Goal: Task Accomplishment & Management: Manage account settings

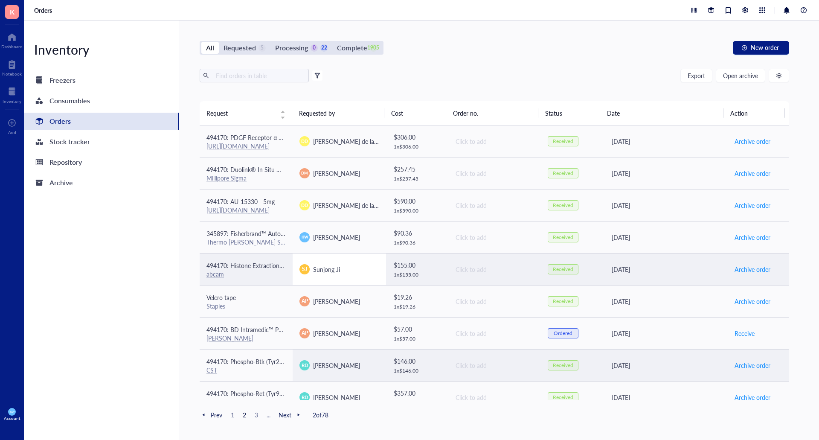
scroll to position [128, 0]
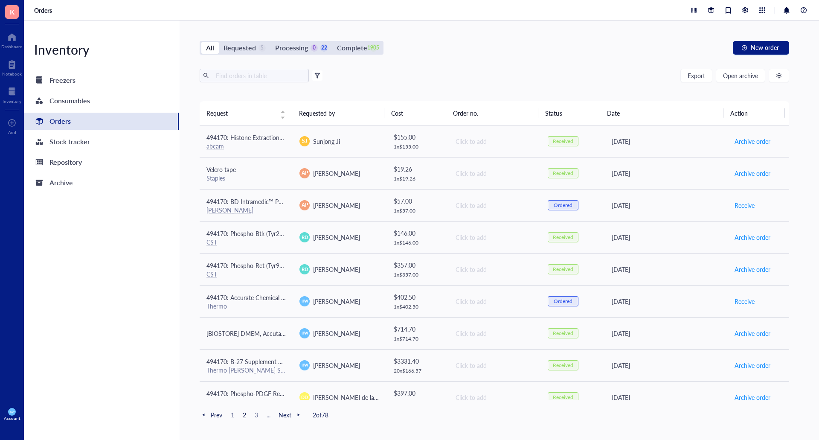
click at [298, 49] on div "Processing" at bounding box center [291, 48] width 33 height 12
click at [271, 42] on input "Processing 0 22" at bounding box center [271, 42] width 0 height 0
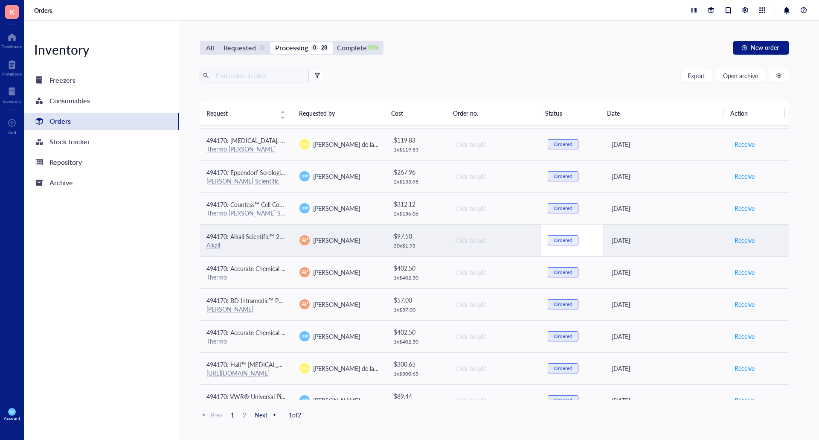
scroll to position [526, 0]
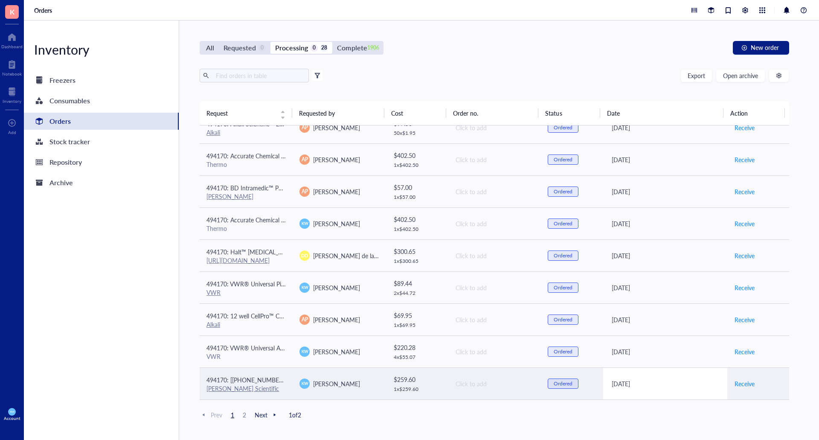
click at [690, 387] on div "Aug 29, 2025" at bounding box center [666, 383] width 109 height 9
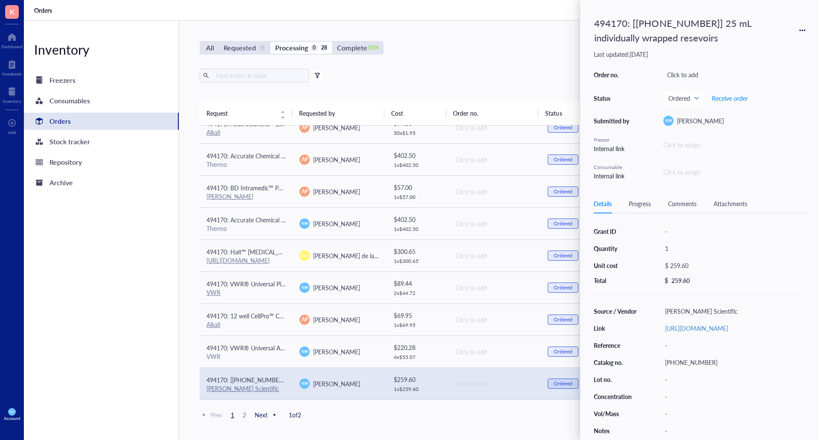
click at [515, 38] on div "All Requested 0 Processing 0 28 Complete 1906 New order Export Open archive Fil…" at bounding box center [494, 229] width 631 height 419
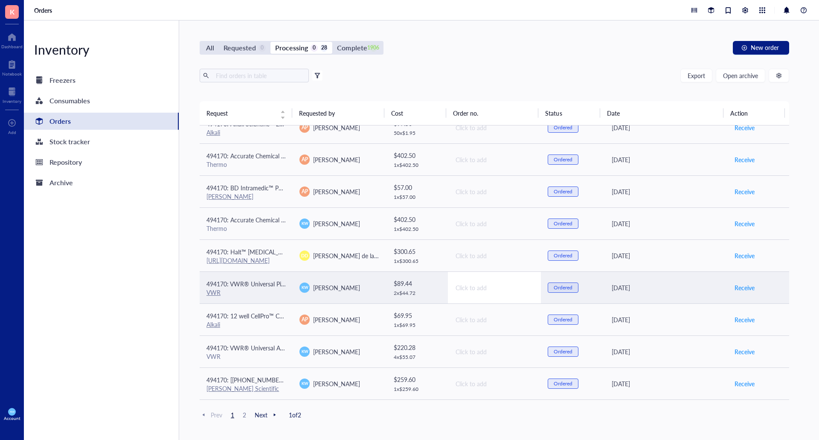
click at [519, 295] on td "Click to add" at bounding box center [494, 287] width 93 height 32
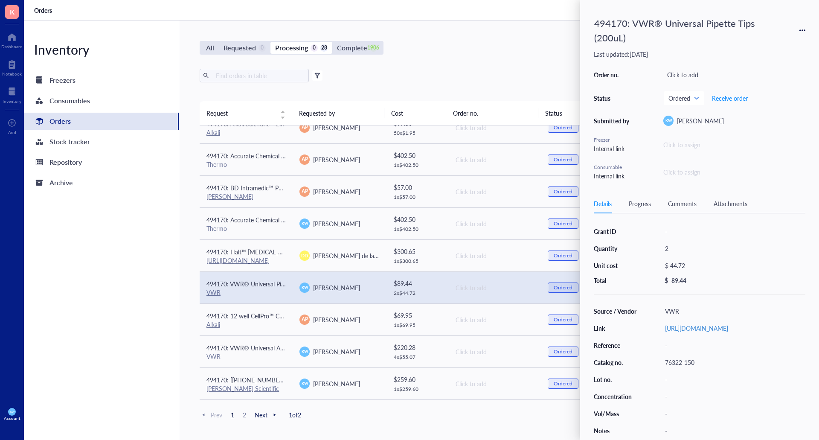
click at [487, 81] on div "Export Open archive" at bounding box center [495, 76] width 590 height 14
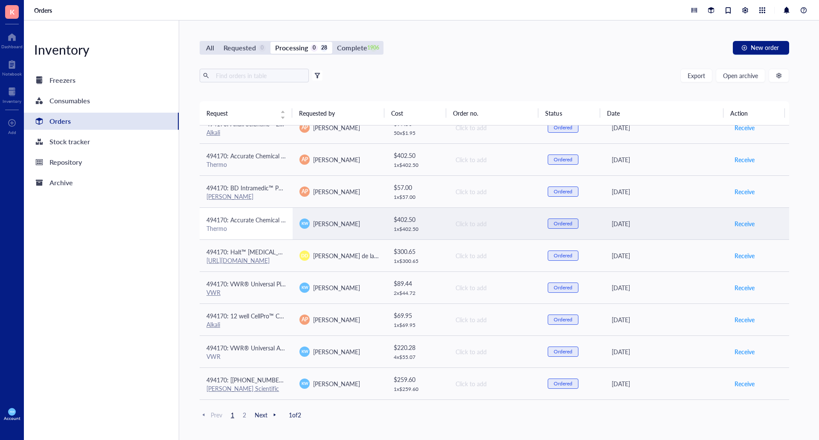
click at [258, 228] on div "Thermo" at bounding box center [246, 228] width 79 height 8
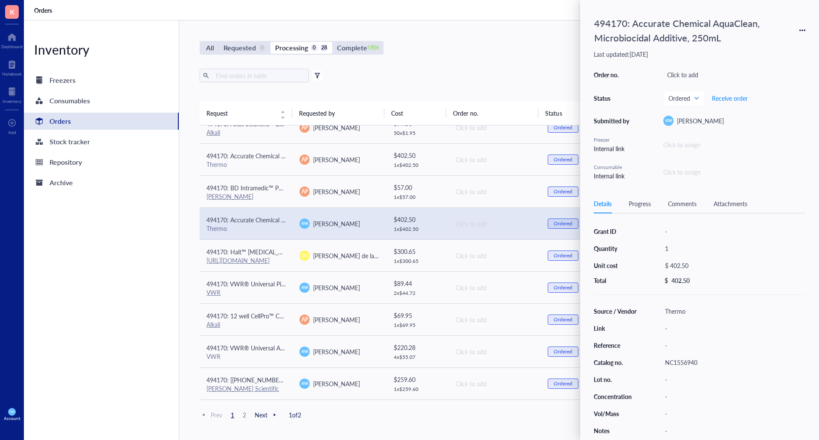
click at [469, 54] on div "All Requested 0 Processing 0 28 Complete 1906 New order" at bounding box center [495, 48] width 590 height 14
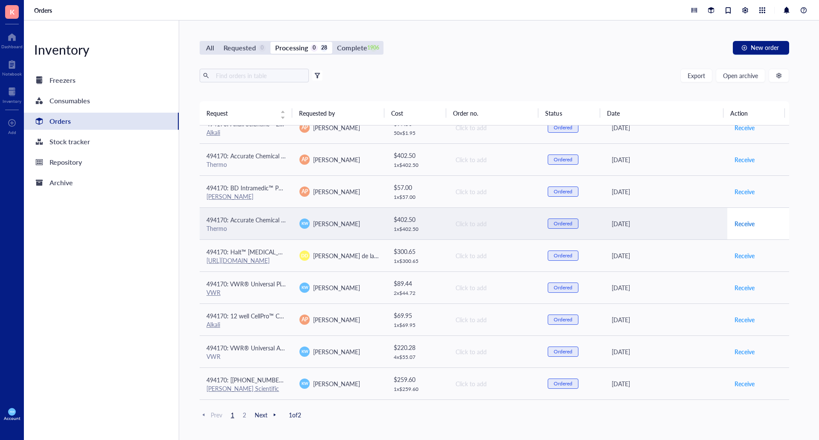
click at [747, 222] on span "Receive" at bounding box center [745, 223] width 20 height 9
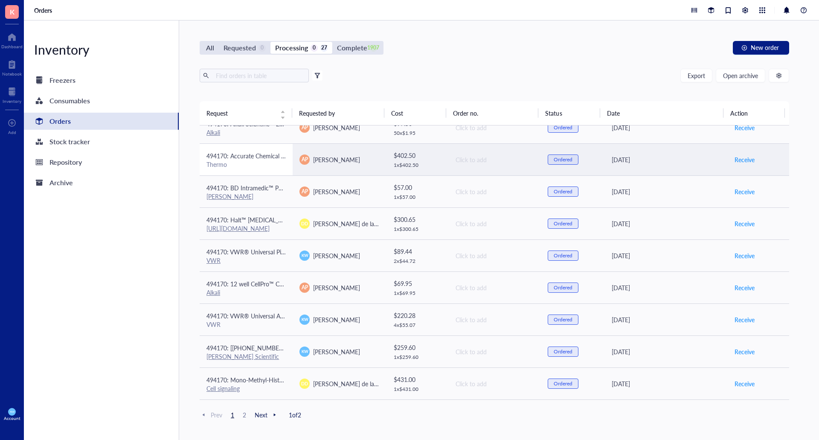
click at [264, 163] on div "Thermo" at bounding box center [246, 164] width 79 height 8
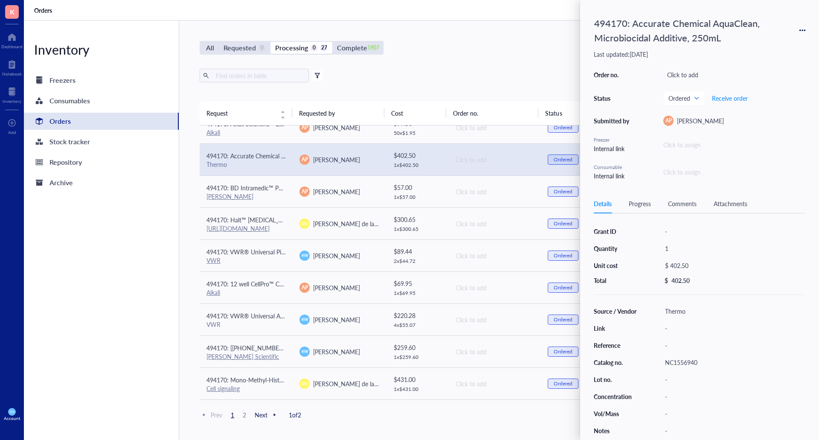
click at [532, 54] on div "All Requested 0 Processing 0 27 Complete 1907 New order" at bounding box center [495, 48] width 590 height 14
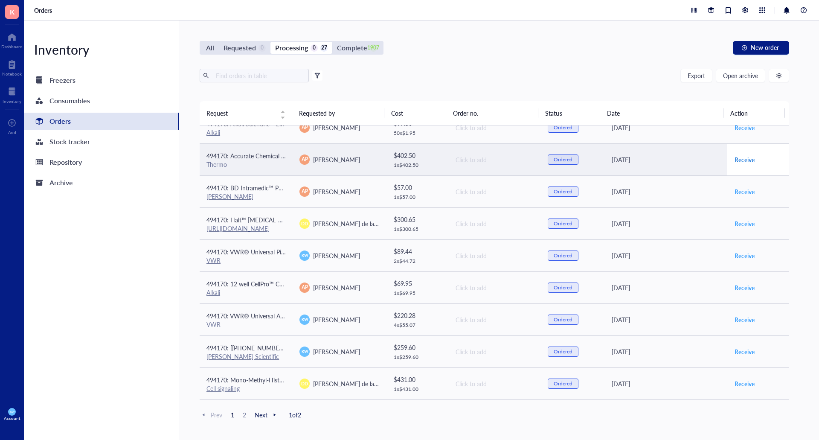
click at [739, 160] on span "Receive" at bounding box center [745, 159] width 20 height 9
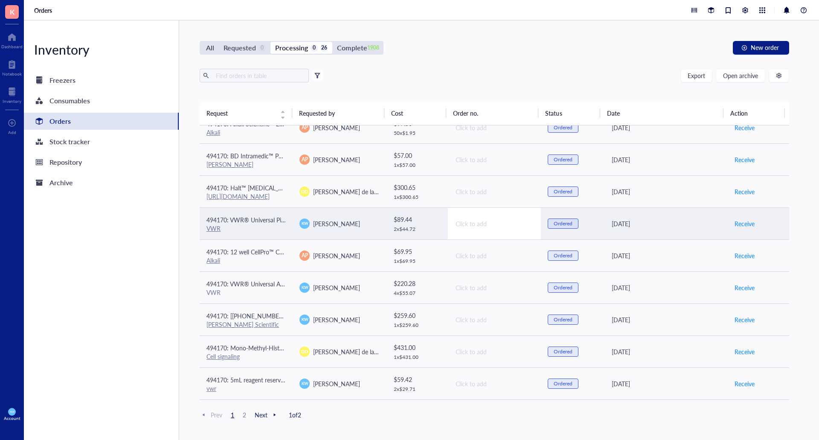
scroll to position [355, 0]
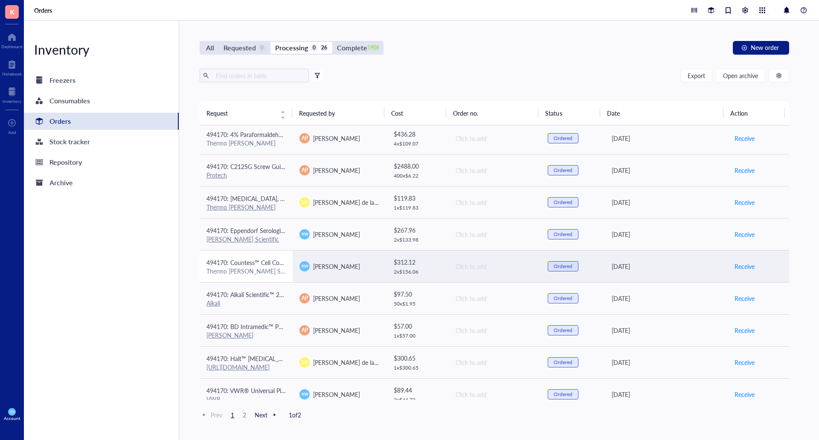
click at [241, 273] on div "Thermo [PERSON_NAME] Scientific" at bounding box center [246, 271] width 79 height 8
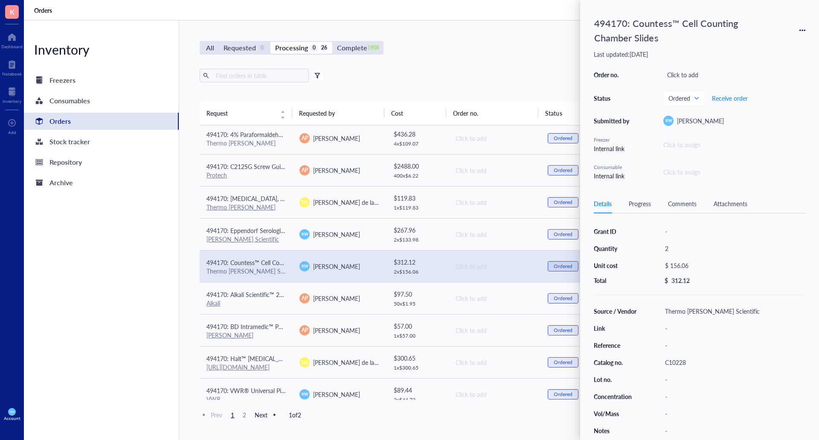
click at [515, 40] on div "All Requested 0 Processing 0 26 Complete 1908 New order Export Open archive Fil…" at bounding box center [494, 229] width 631 height 419
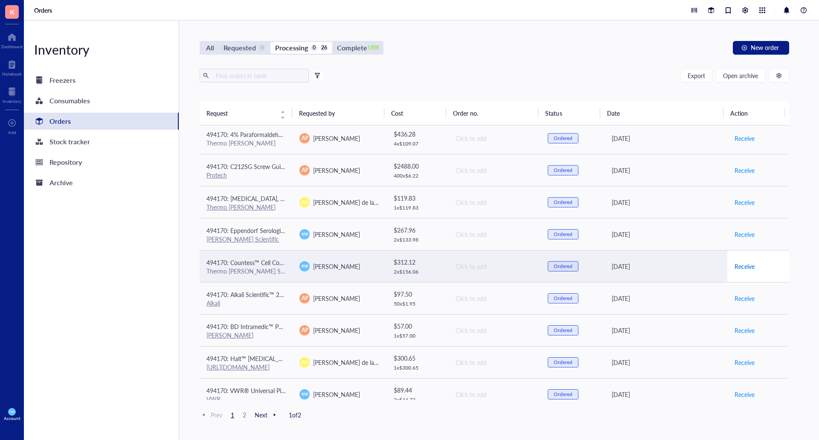
click at [745, 268] on span "Receive" at bounding box center [745, 266] width 20 height 9
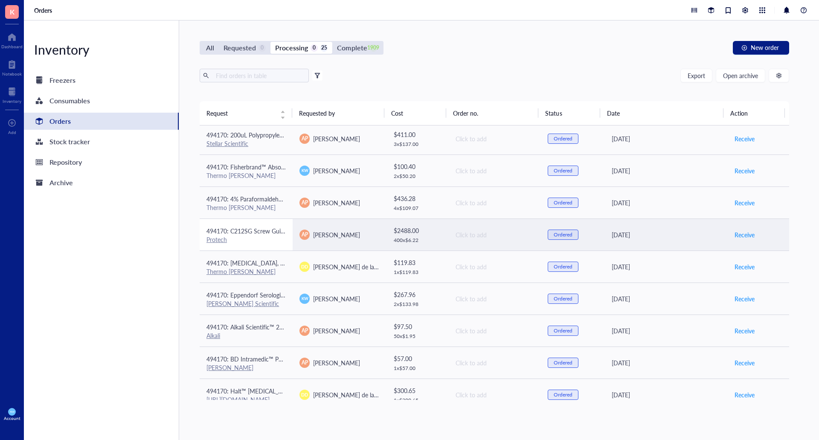
scroll to position [184, 0]
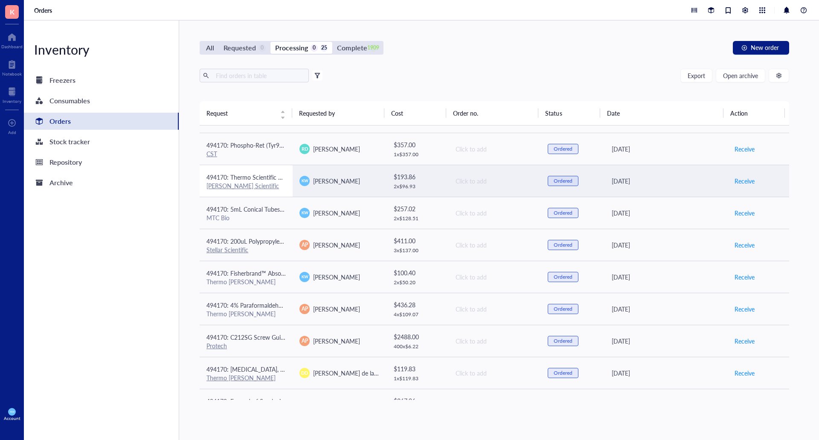
click at [253, 182] on div "[PERSON_NAME] Scientific" at bounding box center [246, 186] width 79 height 8
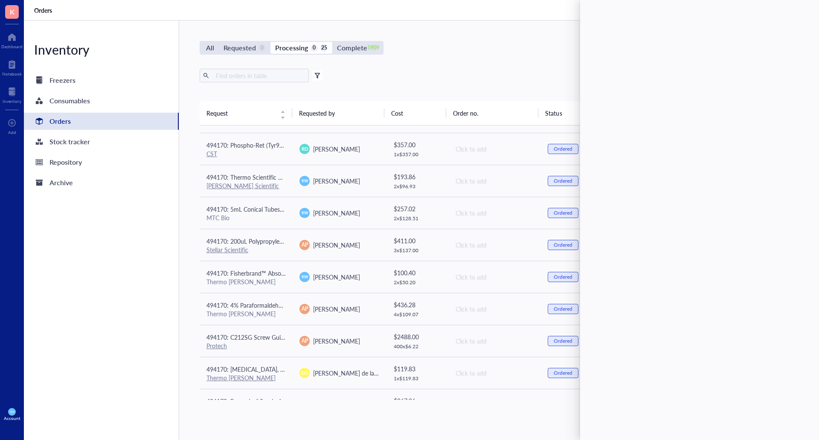
click at [402, 70] on div "Export Open archive" at bounding box center [495, 76] width 590 height 14
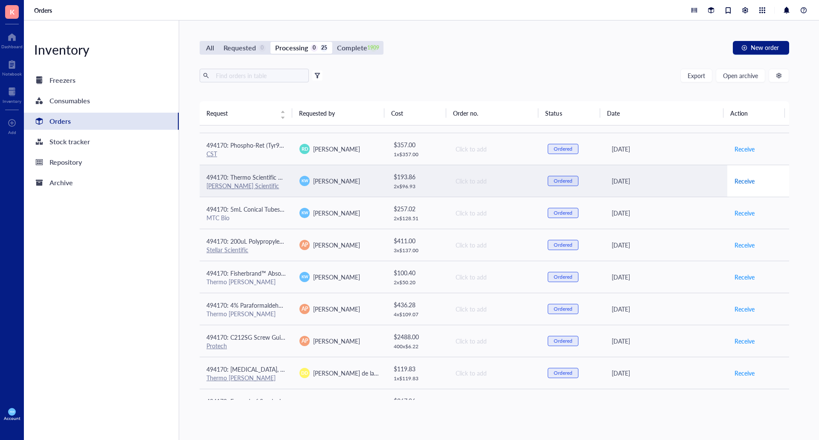
click at [735, 179] on span "Receive" at bounding box center [745, 180] width 20 height 9
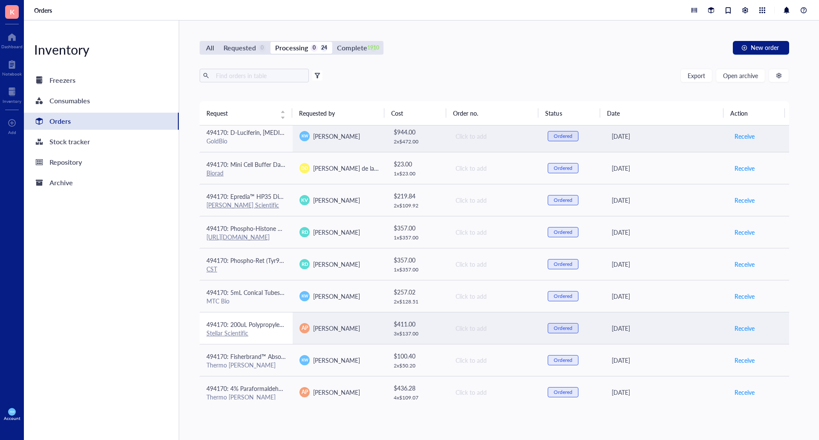
scroll to position [171, 0]
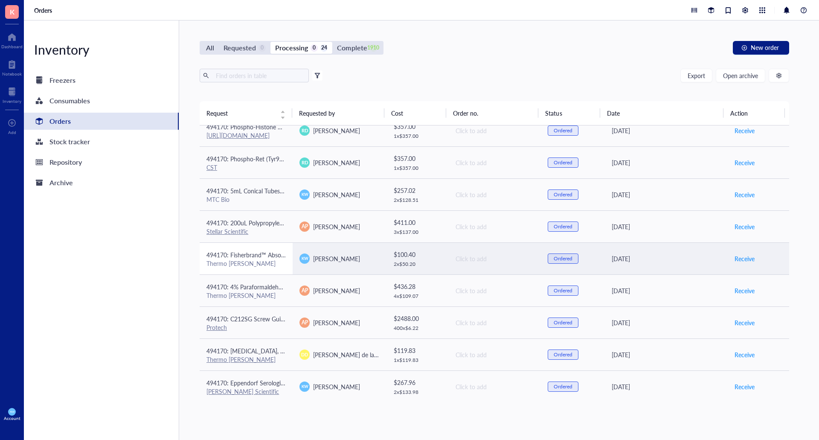
click at [255, 263] on div "Thermo Fisher" at bounding box center [246, 263] width 79 height 8
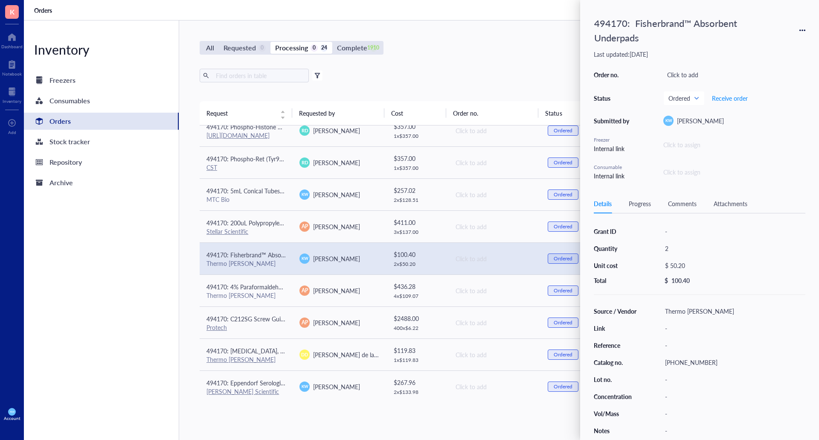
click at [455, 72] on div "Export Open archive" at bounding box center [495, 76] width 590 height 14
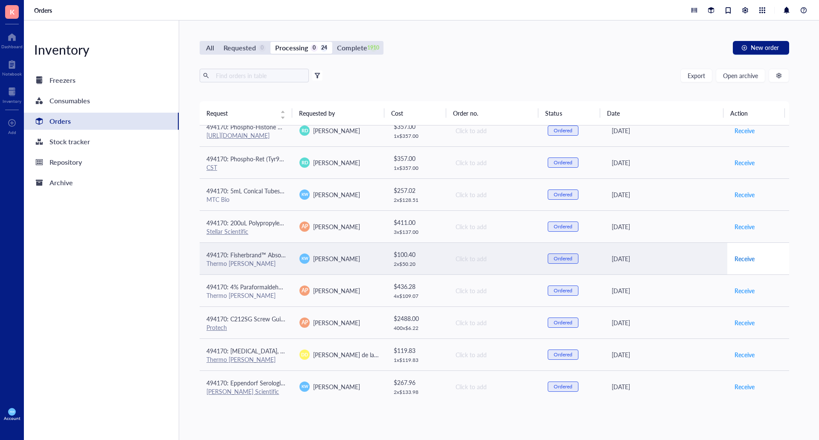
click at [743, 261] on span "Receive" at bounding box center [745, 258] width 20 height 9
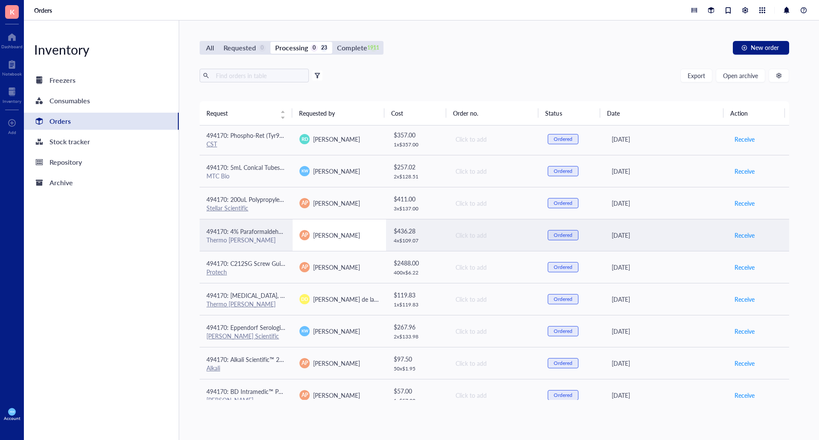
scroll to position [213, 0]
